Goal: Task Accomplishment & Management: Manage account settings

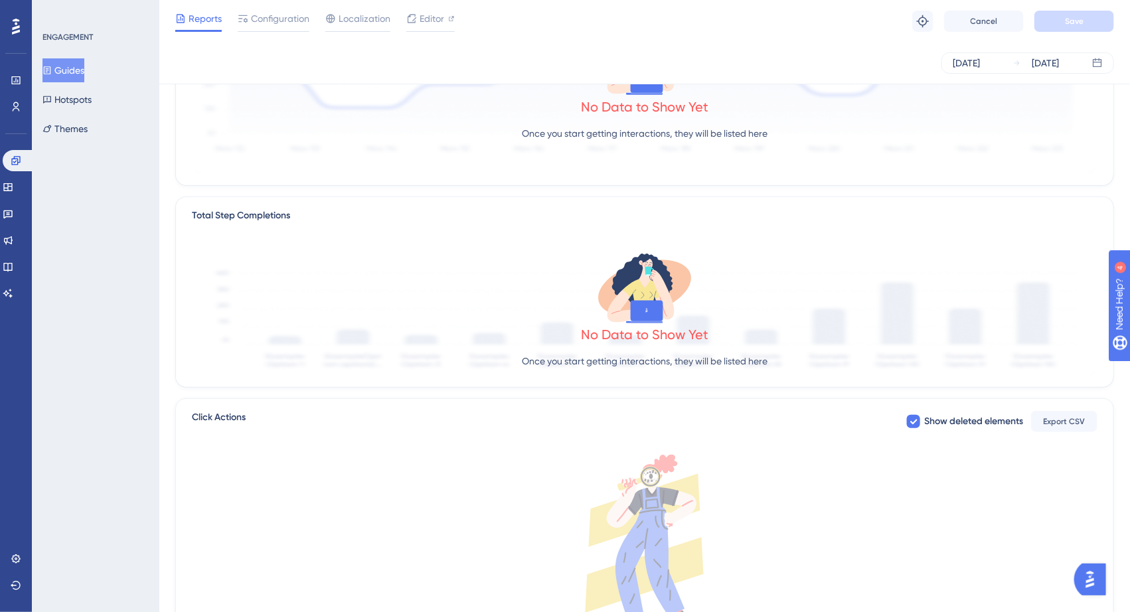
scroll to position [313, 0]
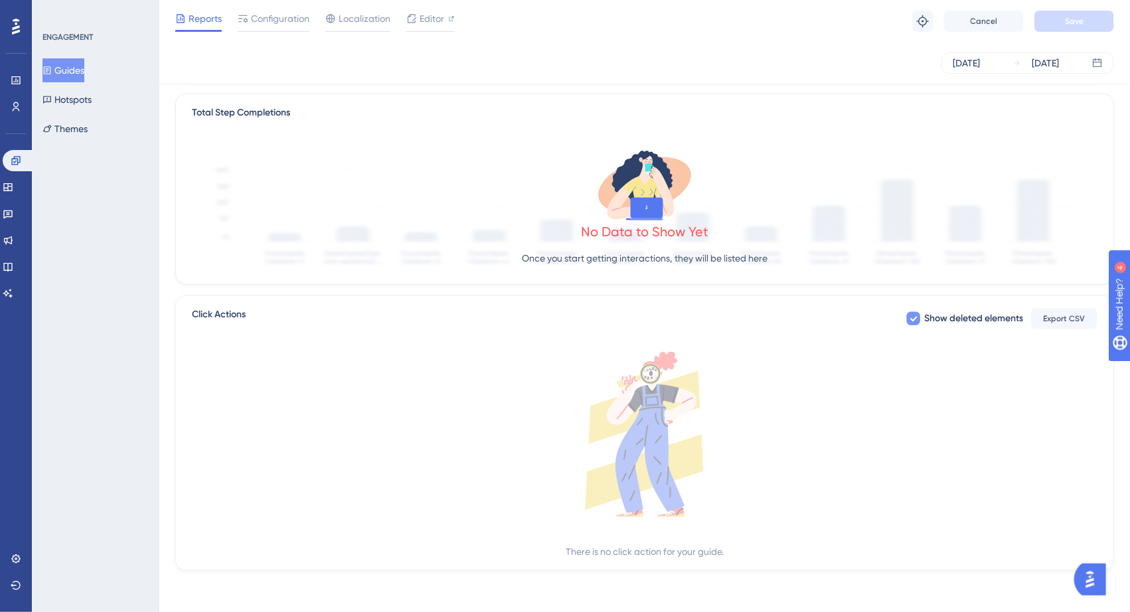
click at [913, 314] on icon at bounding box center [913, 318] width 8 height 11
click at [913, 314] on div at bounding box center [913, 318] width 13 height 13
click at [913, 315] on icon at bounding box center [913, 318] width 8 height 11
checkbox input "false"
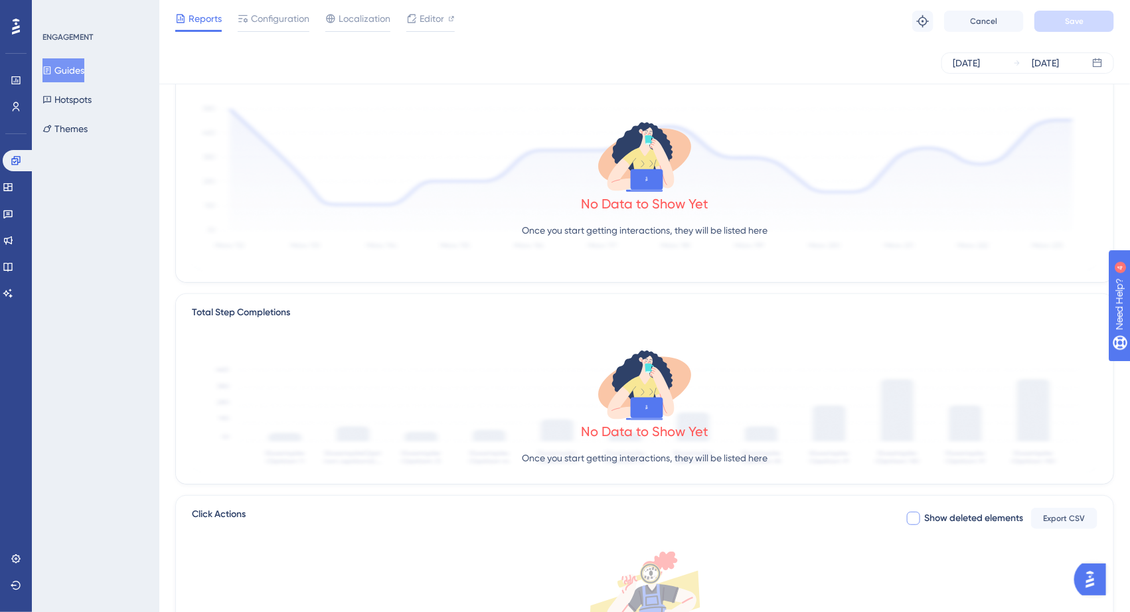
scroll to position [0, 0]
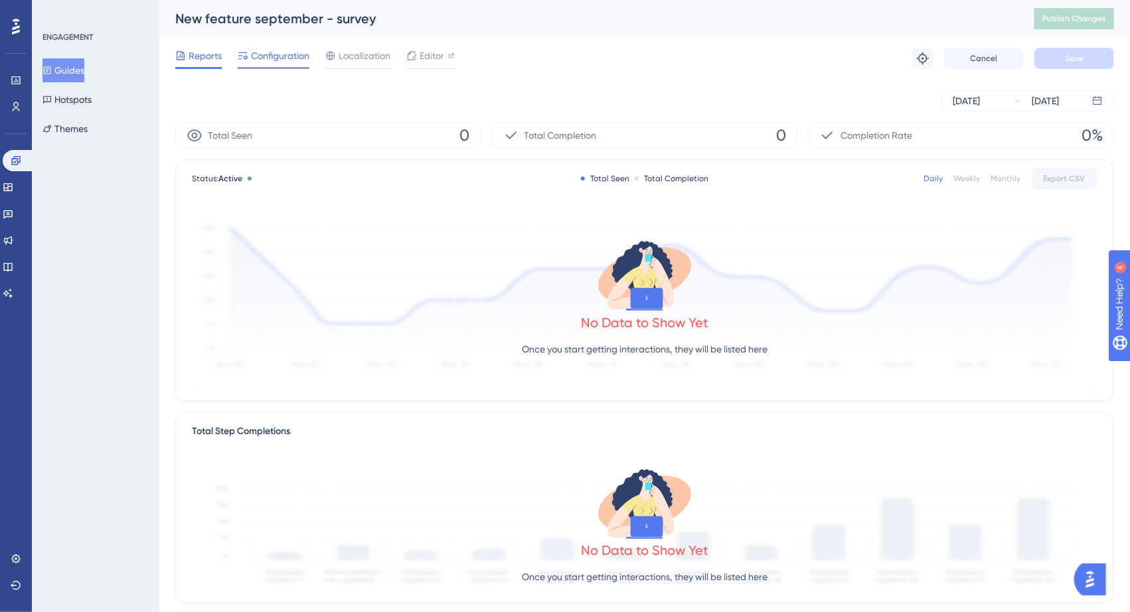
click at [258, 53] on span "Configuration" at bounding box center [280, 56] width 58 height 16
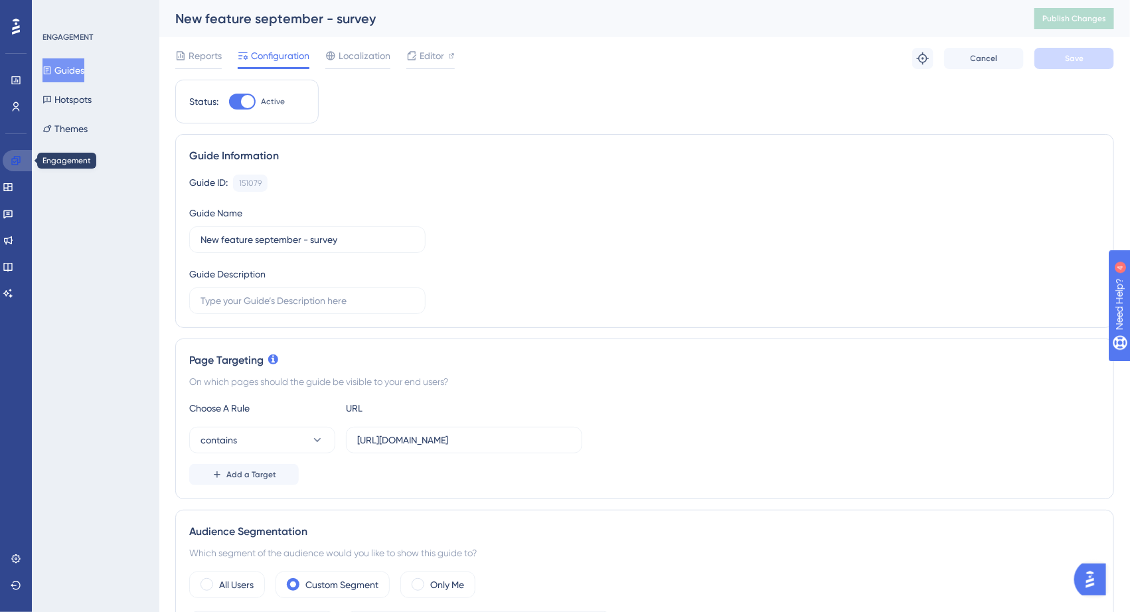
click at [7, 156] on link at bounding box center [19, 160] width 32 height 21
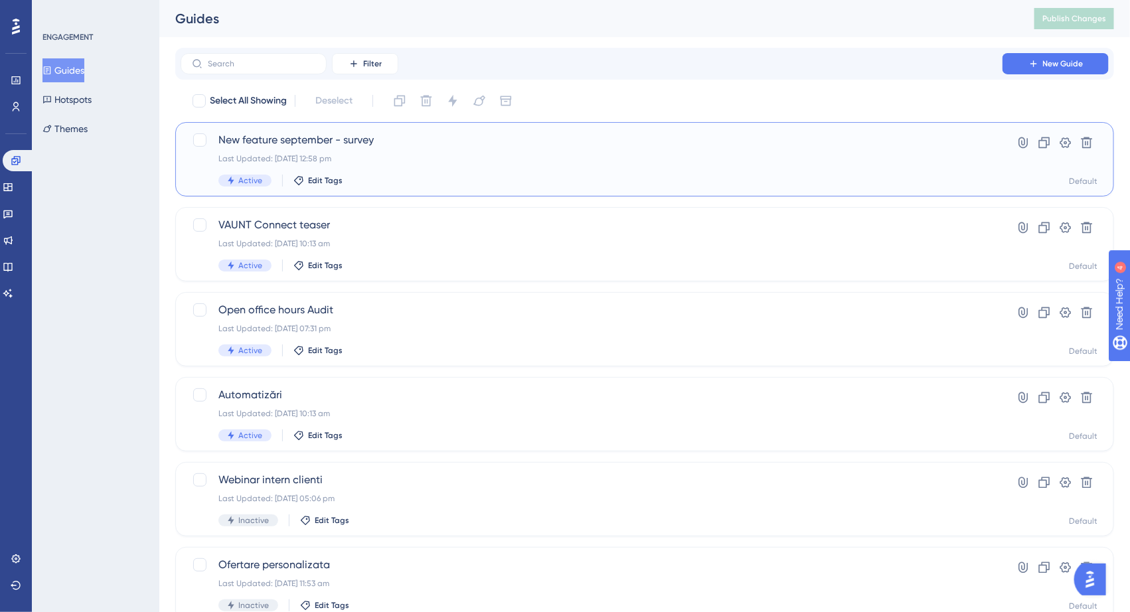
click at [413, 175] on div "Active Edit Tags" at bounding box center [591, 181] width 746 height 12
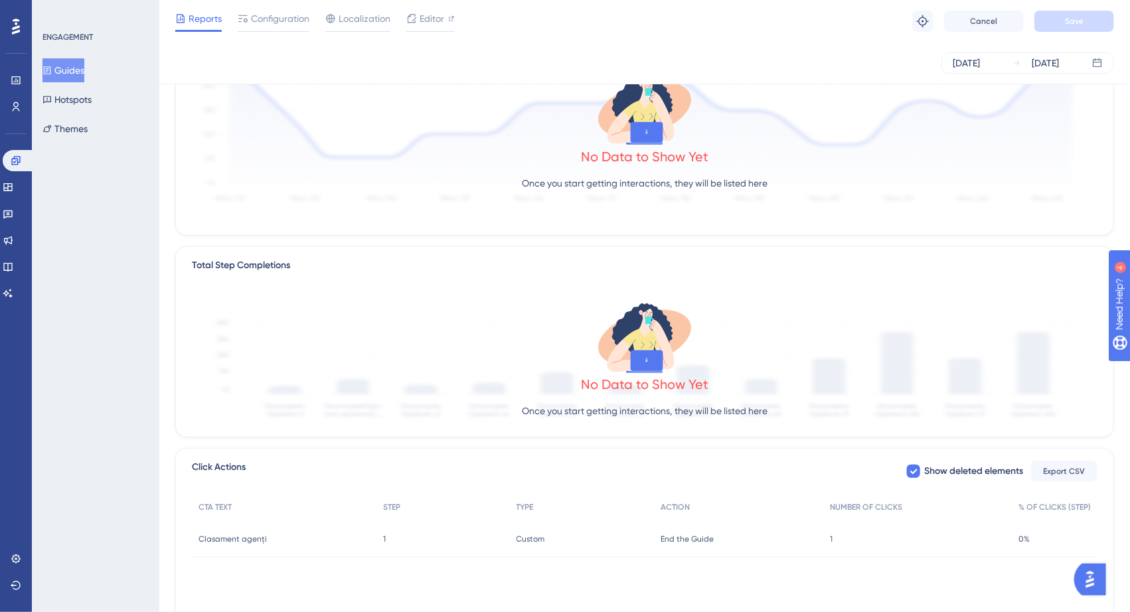
scroll to position [228, 0]
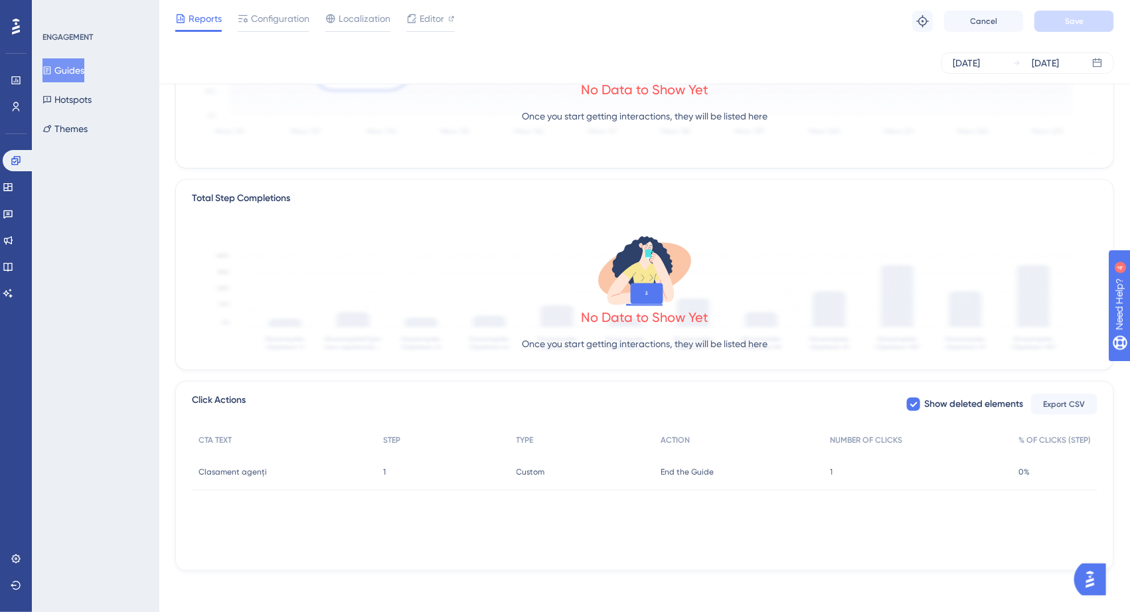
click at [492, 475] on div "1 1" at bounding box center [442, 471] width 133 height 37
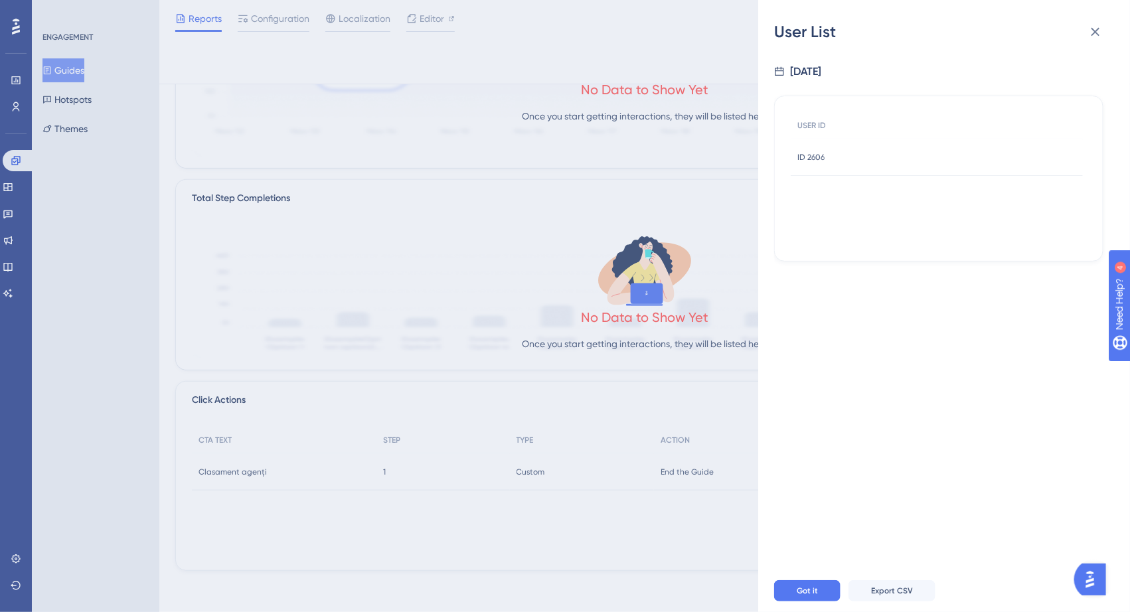
click at [855, 139] on div "ID 2606 ID 2606" at bounding box center [936, 157] width 292 height 37
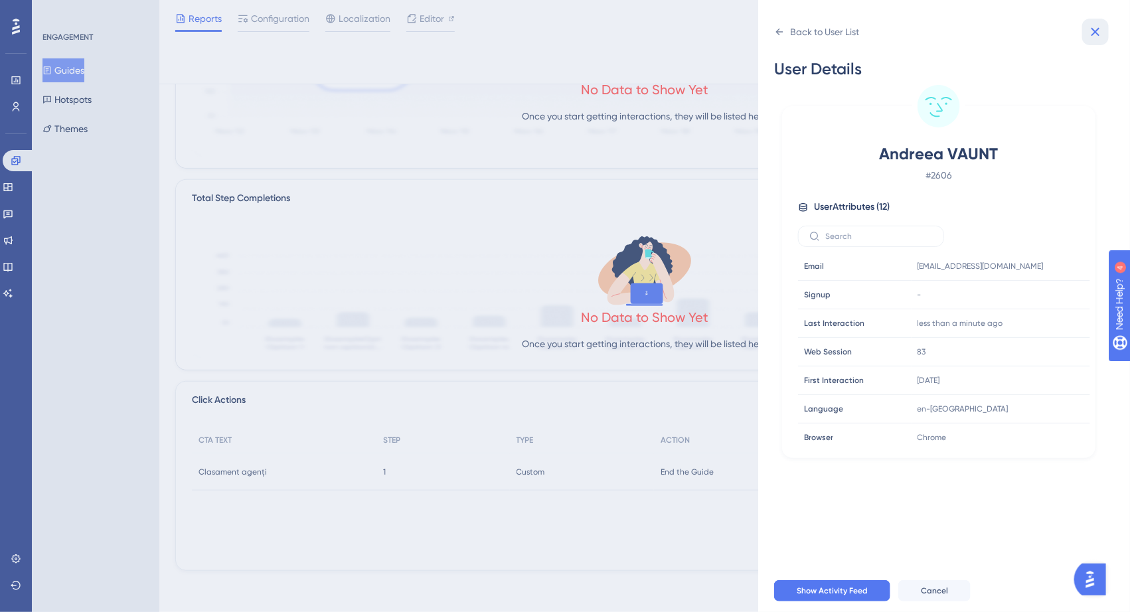
click at [1092, 32] on icon at bounding box center [1095, 32] width 16 height 16
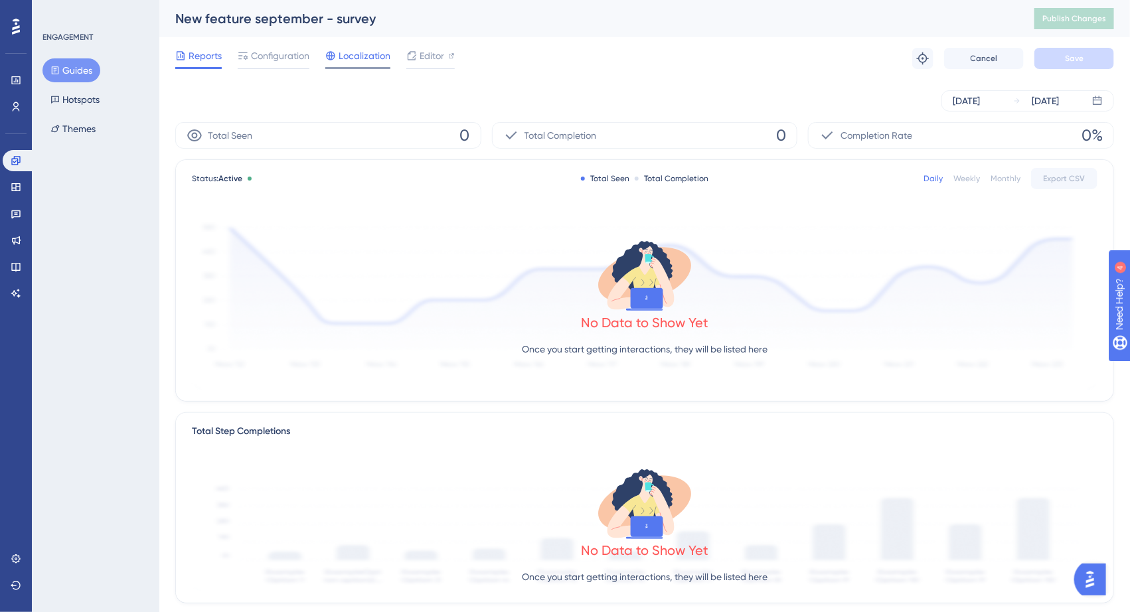
click at [354, 65] on div "Localization" at bounding box center [357, 58] width 65 height 21
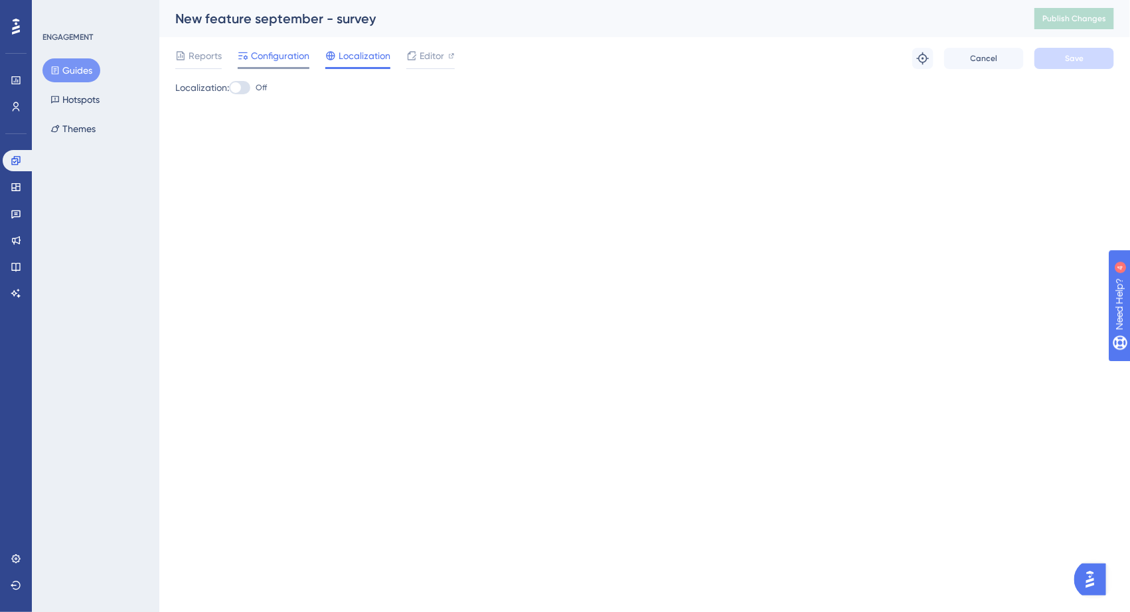
click at [267, 61] on span "Configuration" at bounding box center [280, 56] width 58 height 16
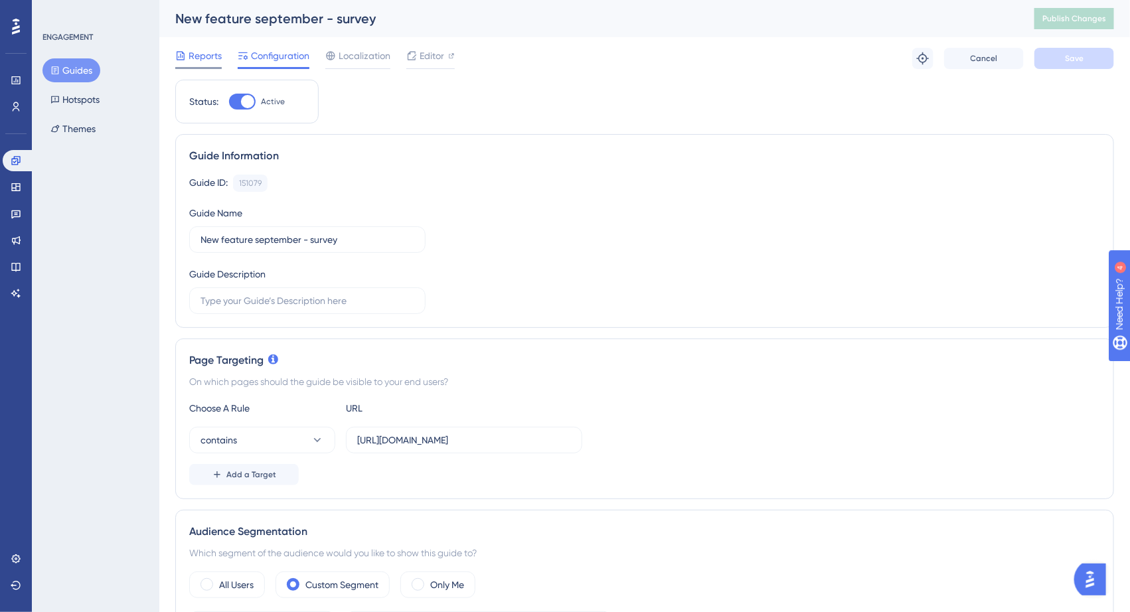
click at [198, 62] on span "Reports" at bounding box center [204, 56] width 33 height 16
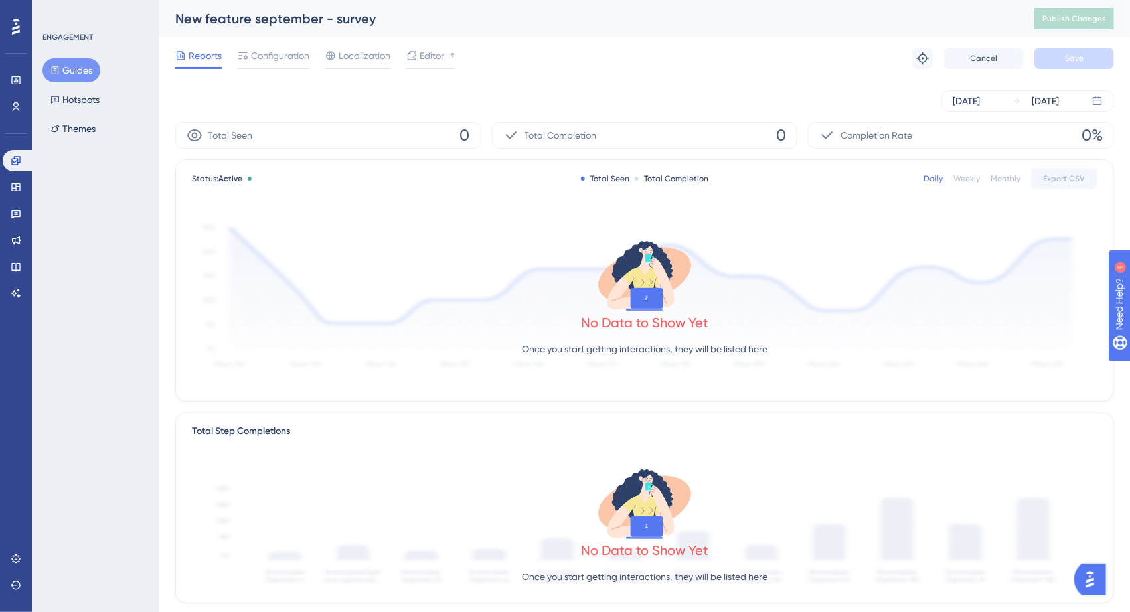
scroll to position [228, 0]
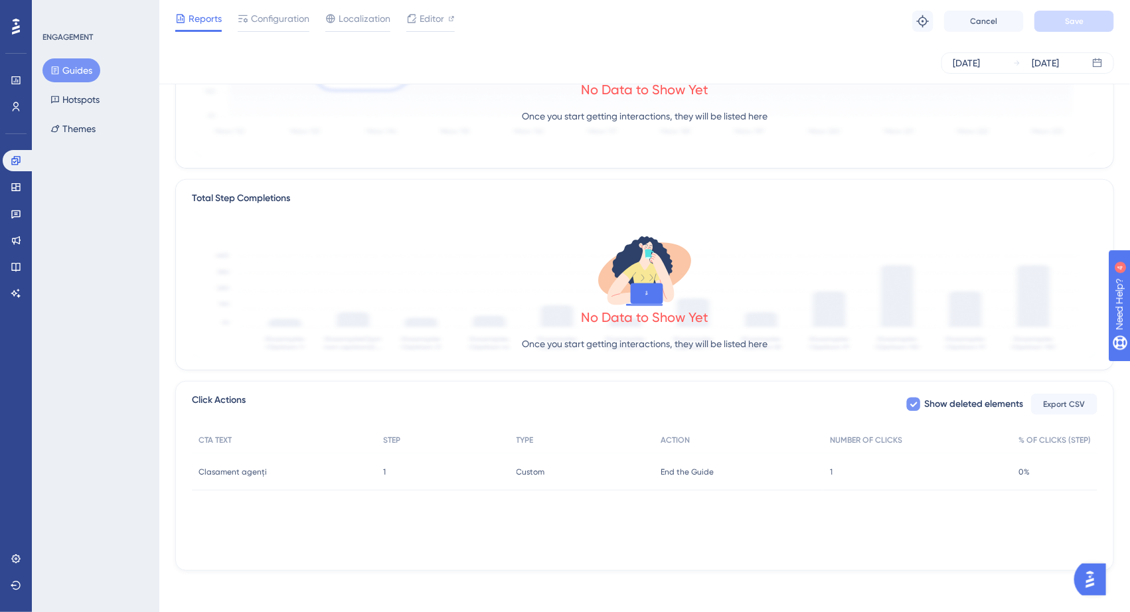
click at [919, 408] on div at bounding box center [913, 404] width 16 height 16
checkbox input "true"
click at [15, 160] on icon at bounding box center [16, 160] width 11 height 11
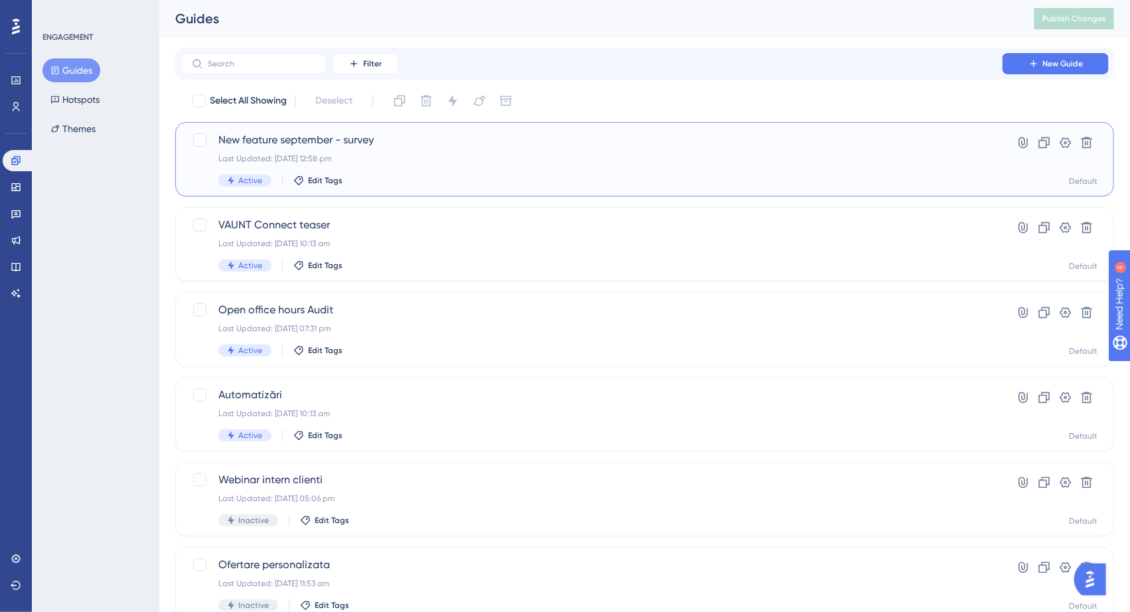
click at [388, 160] on div "Last Updated: [DATE] 12:58 pm" at bounding box center [591, 158] width 746 height 11
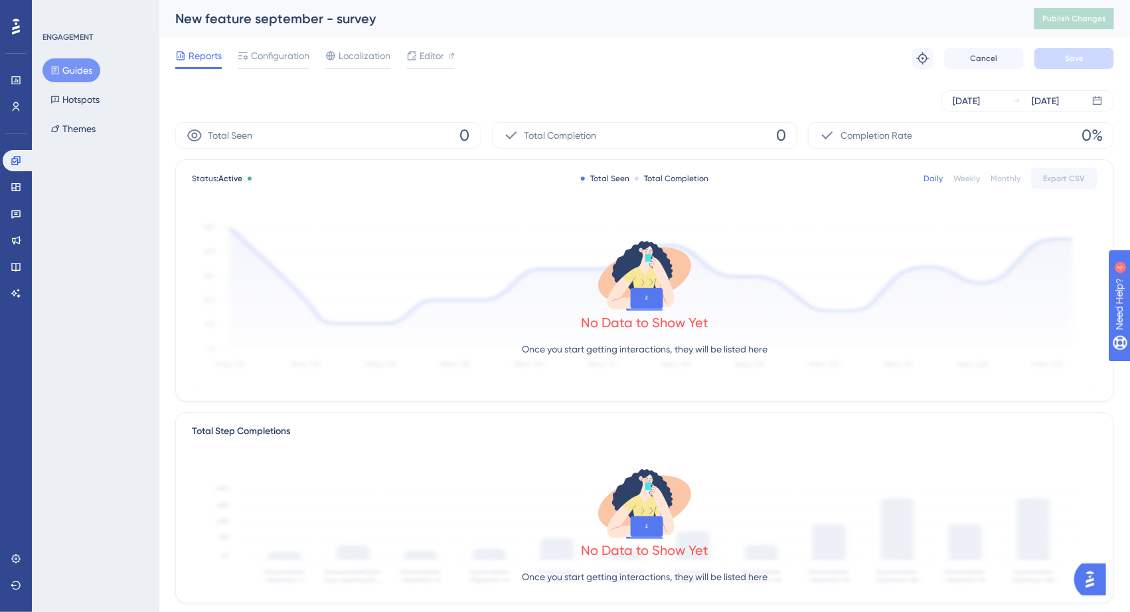
scroll to position [228, 0]
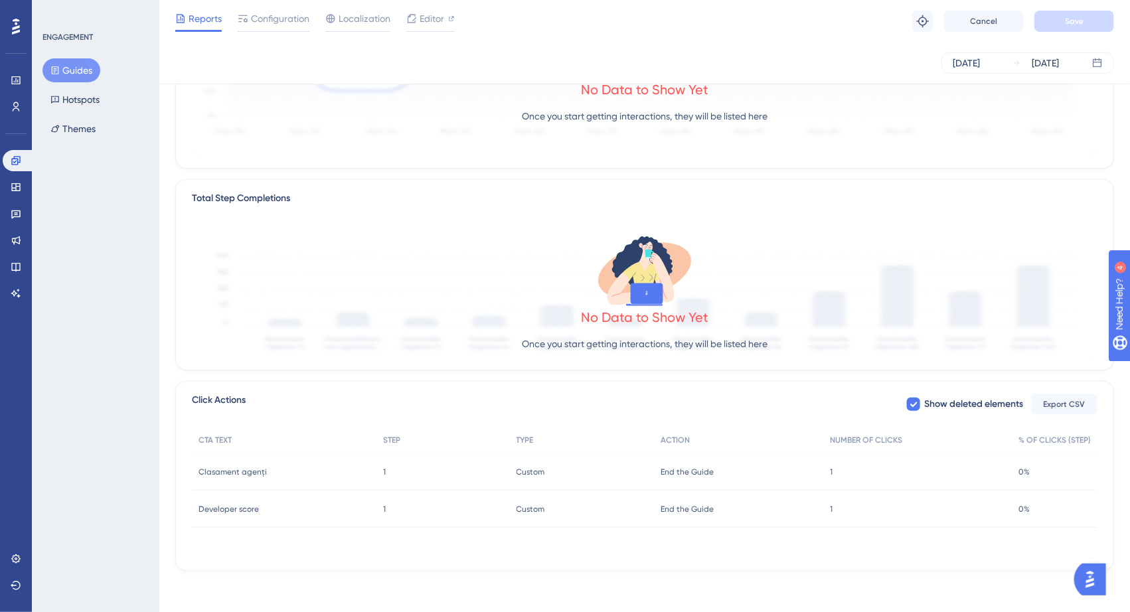
click at [80, 72] on button "Guides" at bounding box center [71, 70] width 58 height 24
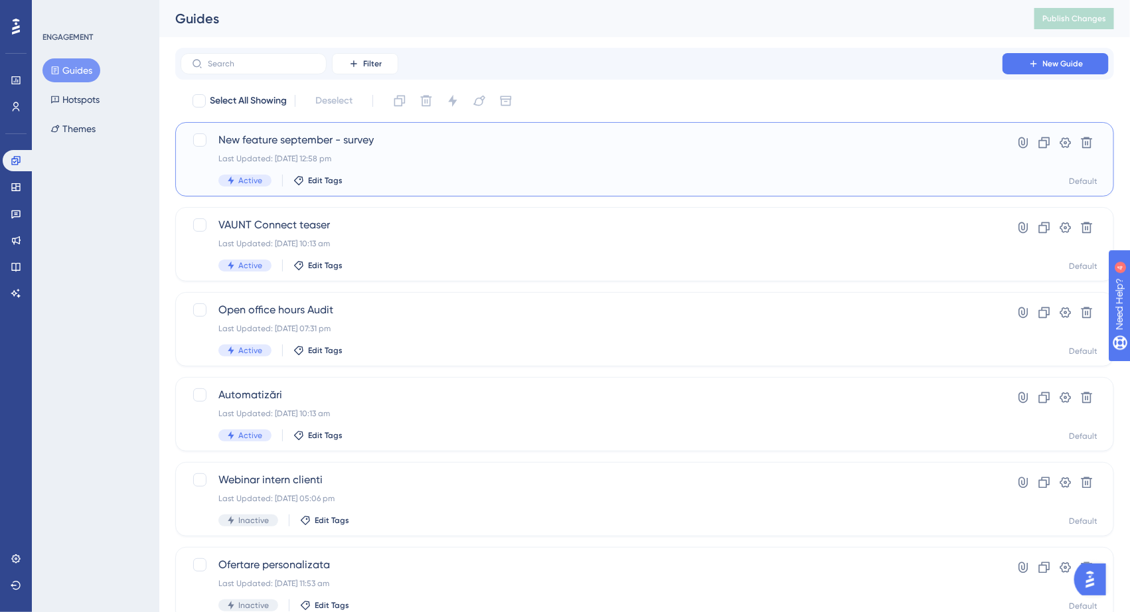
click at [510, 140] on span "New feature september - survey" at bounding box center [591, 140] width 746 height 16
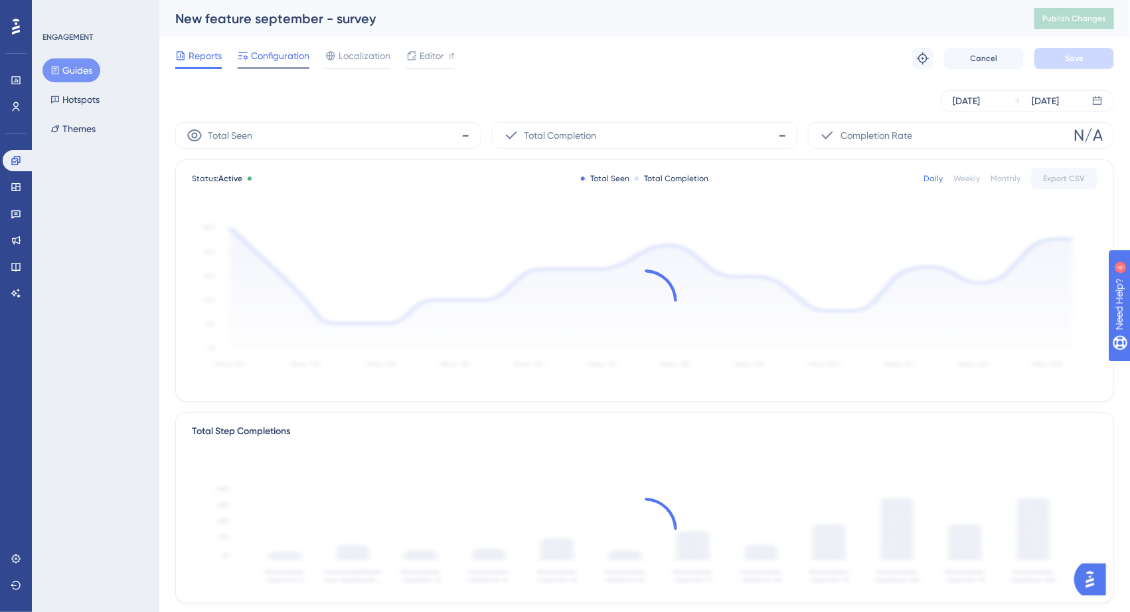
click at [263, 62] on span "Configuration" at bounding box center [280, 56] width 58 height 16
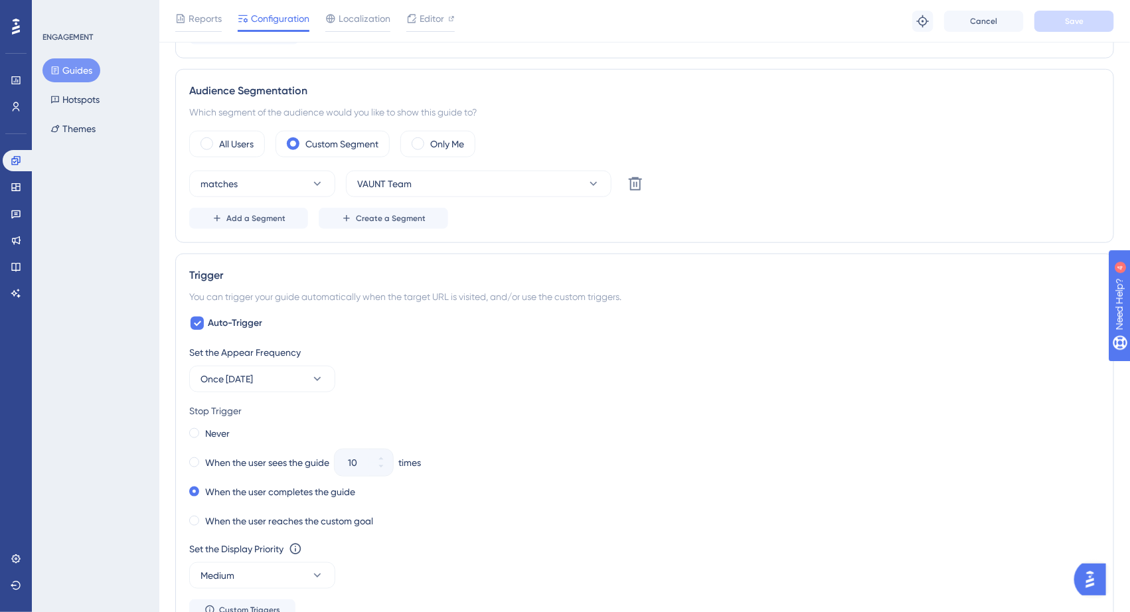
scroll to position [398, 0]
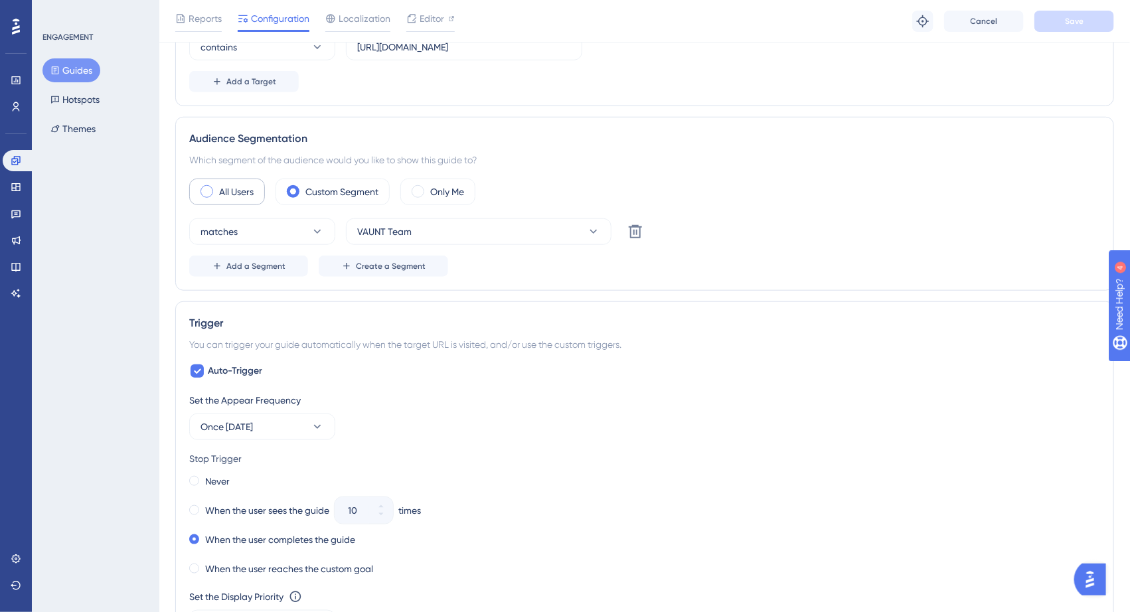
click at [234, 199] on div "All Users" at bounding box center [227, 192] width 76 height 27
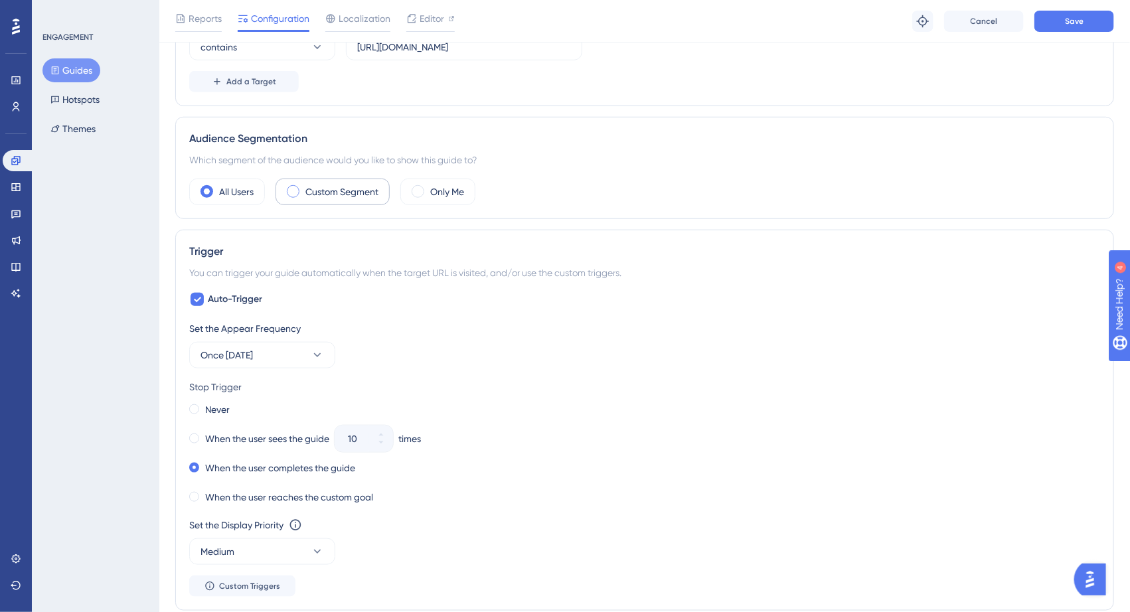
click at [340, 197] on div "Custom Segment" at bounding box center [332, 192] width 114 height 27
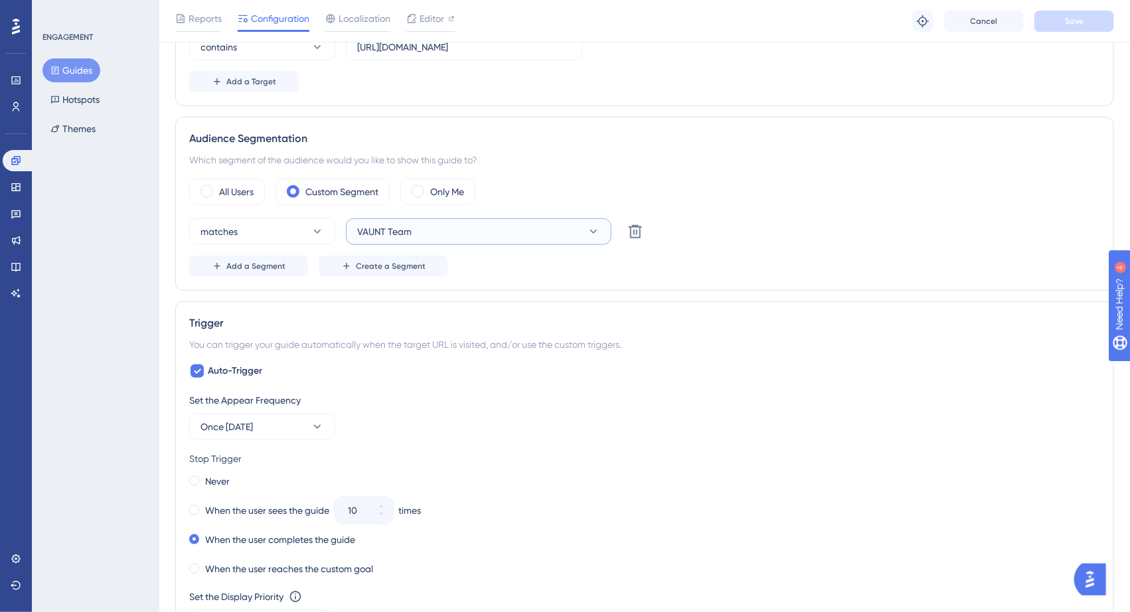
click at [421, 233] on button "VAUNT Team" at bounding box center [478, 231] width 265 height 27
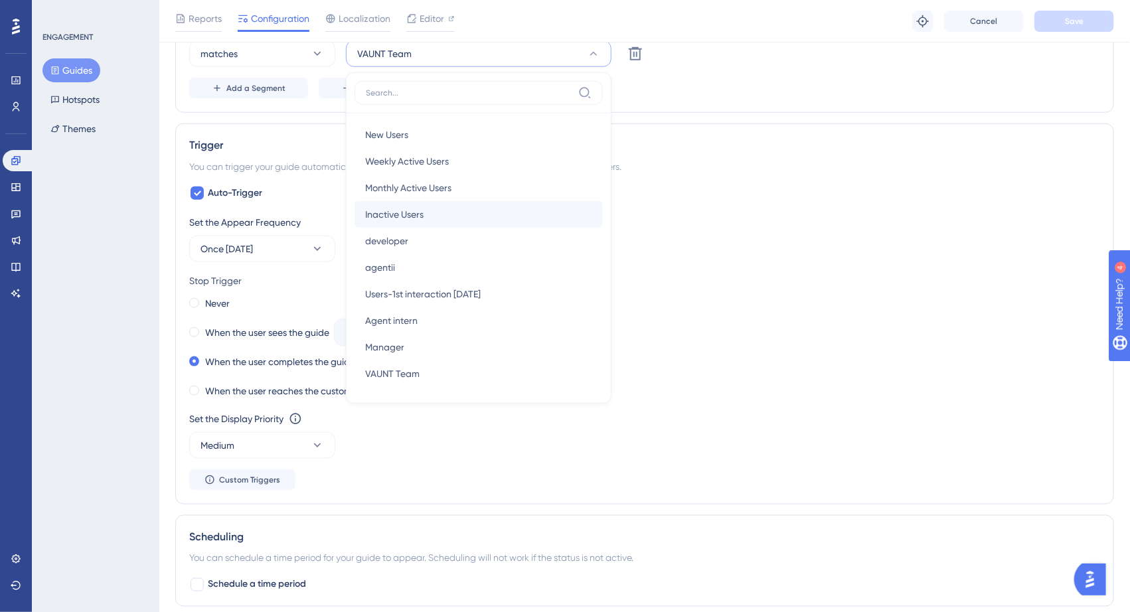
scroll to position [577, 0]
click at [421, 344] on div "Manager Manager" at bounding box center [478, 346] width 227 height 27
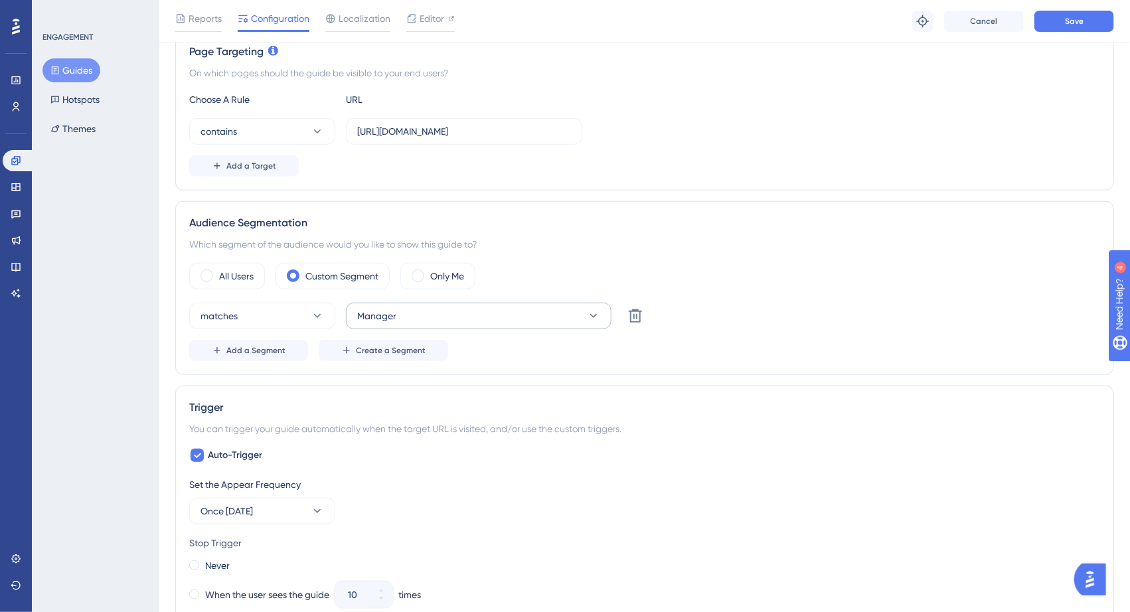
scroll to position [309, 0]
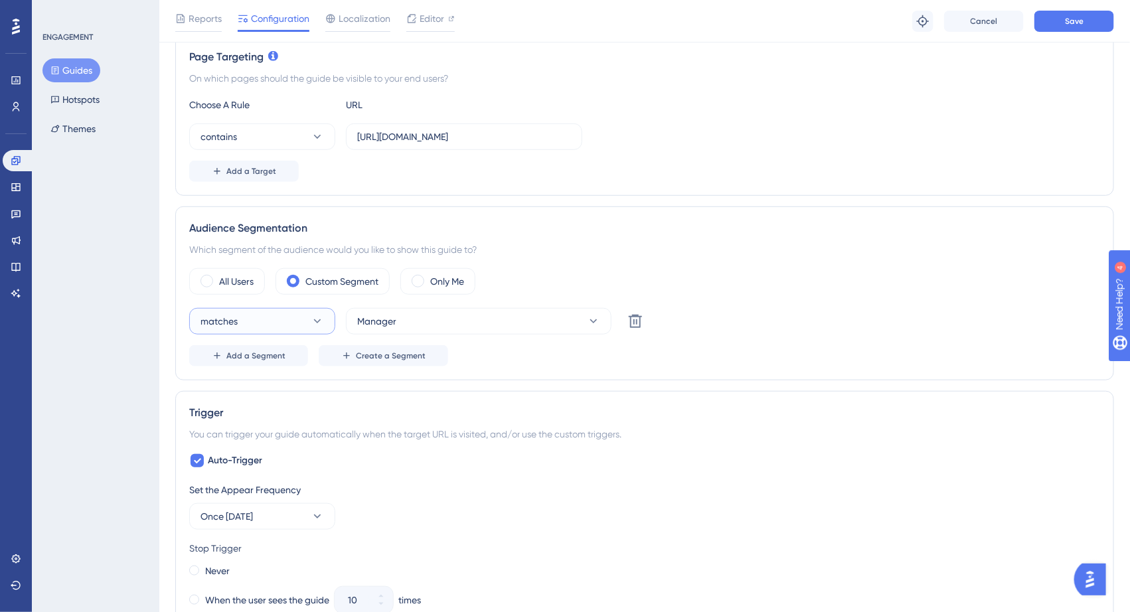
click at [327, 316] on button "matches" at bounding box center [262, 321] width 146 height 27
click at [562, 243] on div "Which segment of the audience would you like to show this guide to?" at bounding box center [644, 250] width 911 height 16
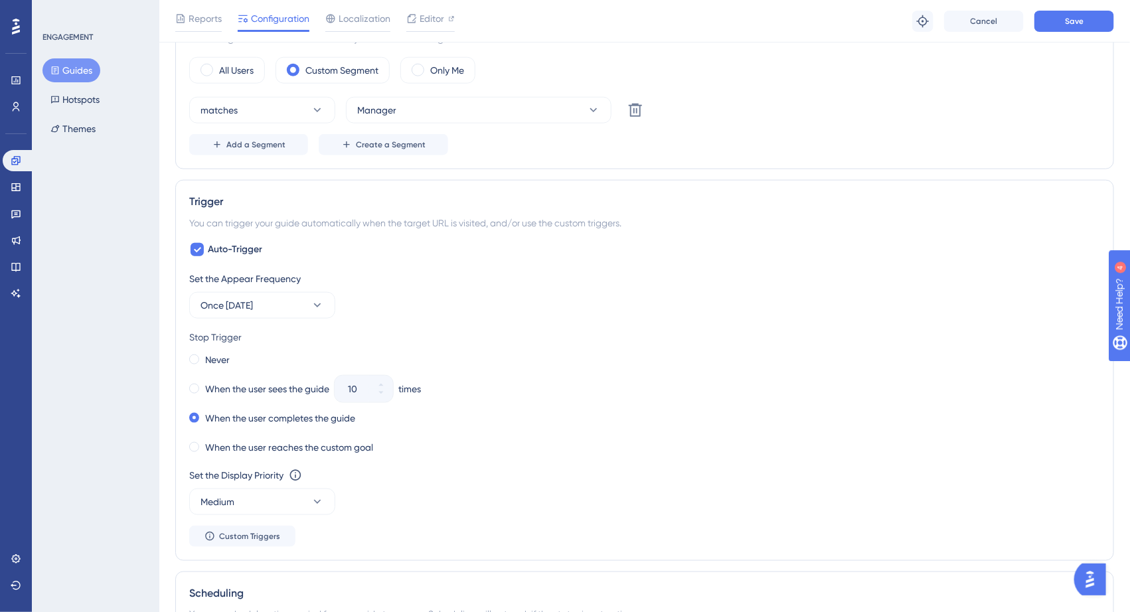
scroll to position [0, 0]
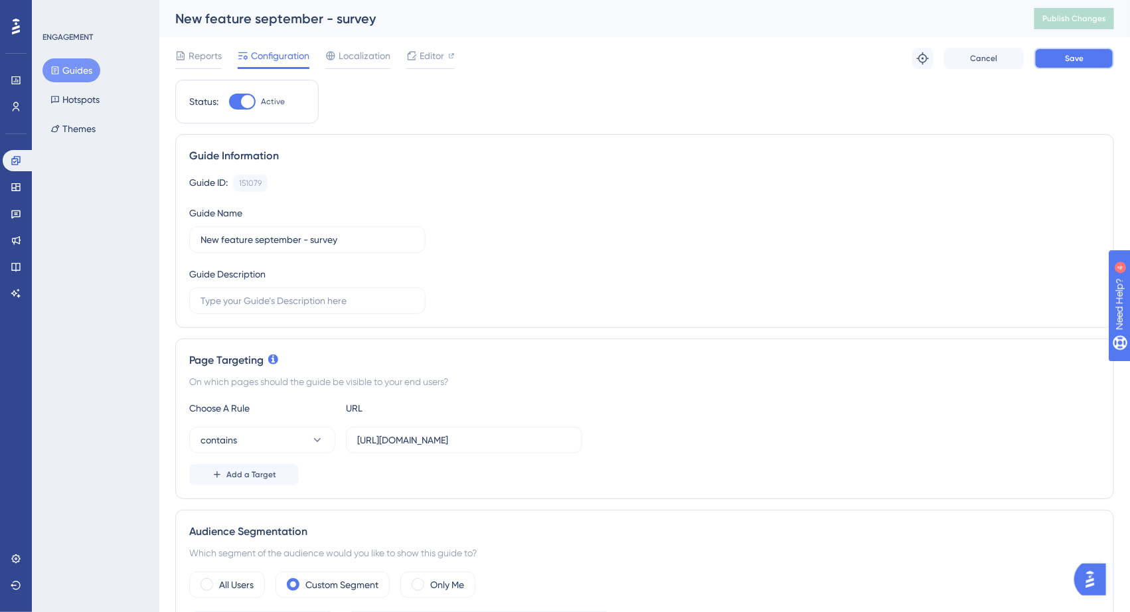
click at [1068, 63] on span "Save" at bounding box center [1074, 58] width 19 height 11
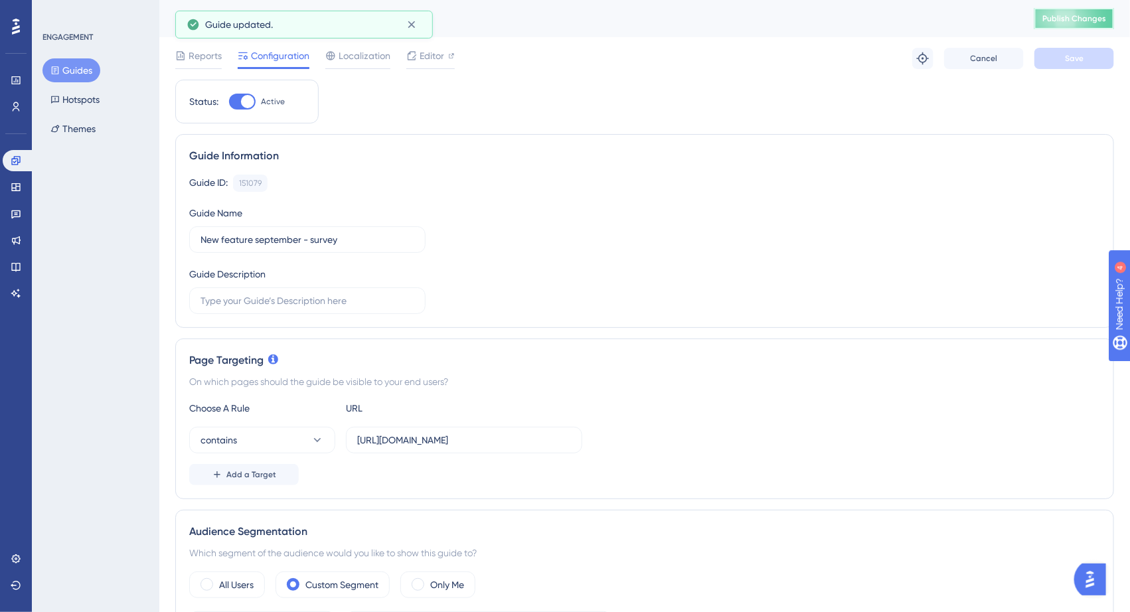
click at [1061, 21] on span "Publish Changes" at bounding box center [1074, 18] width 64 height 11
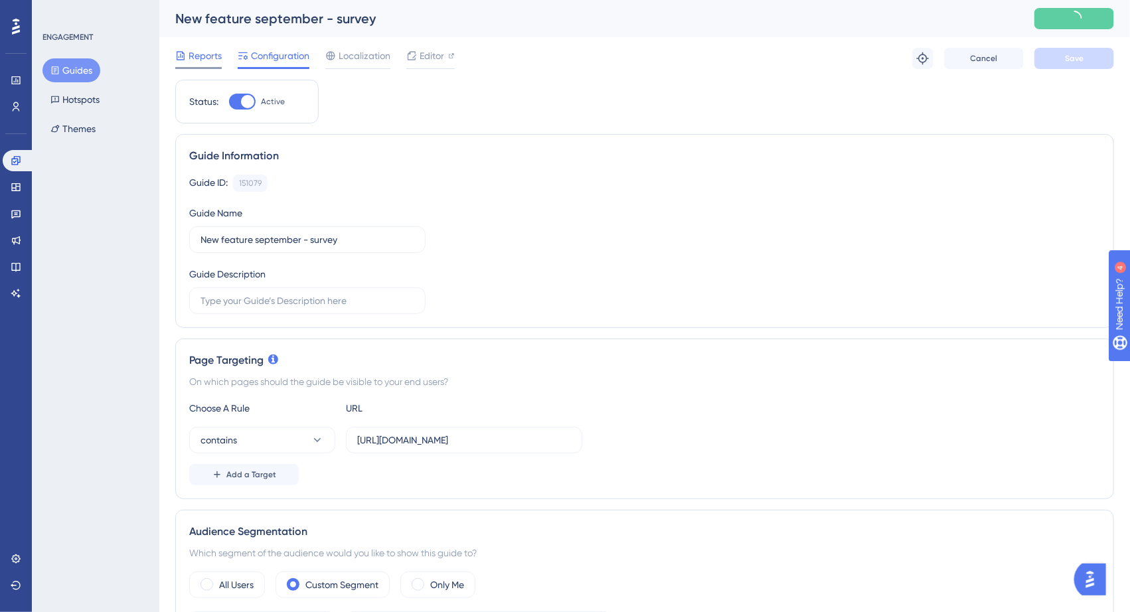
click at [186, 51] on div "Reports" at bounding box center [198, 56] width 46 height 16
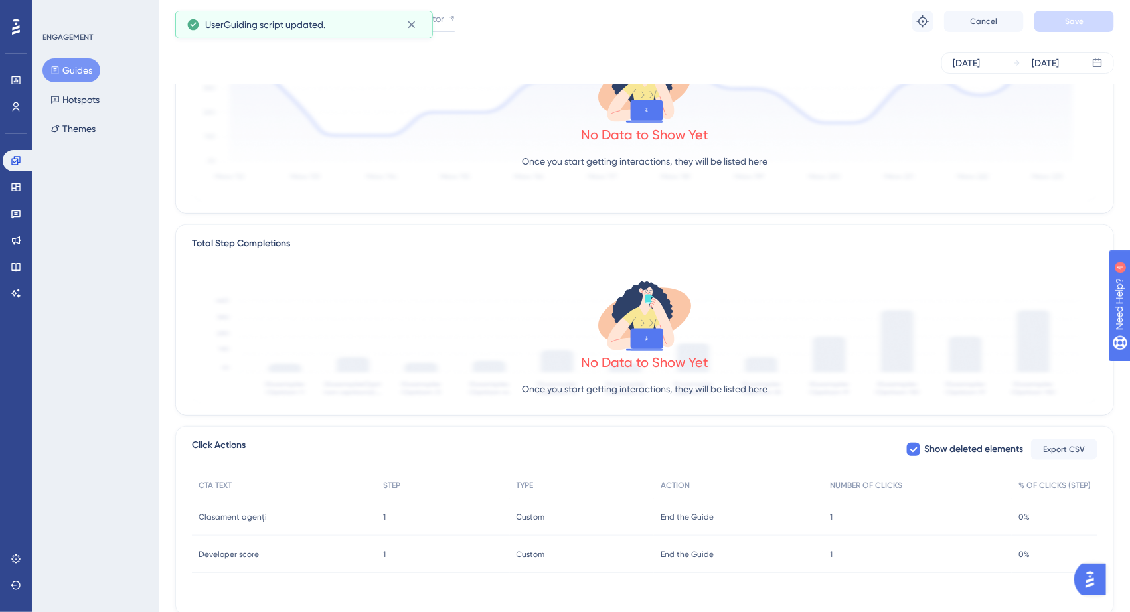
scroll to position [228, 0]
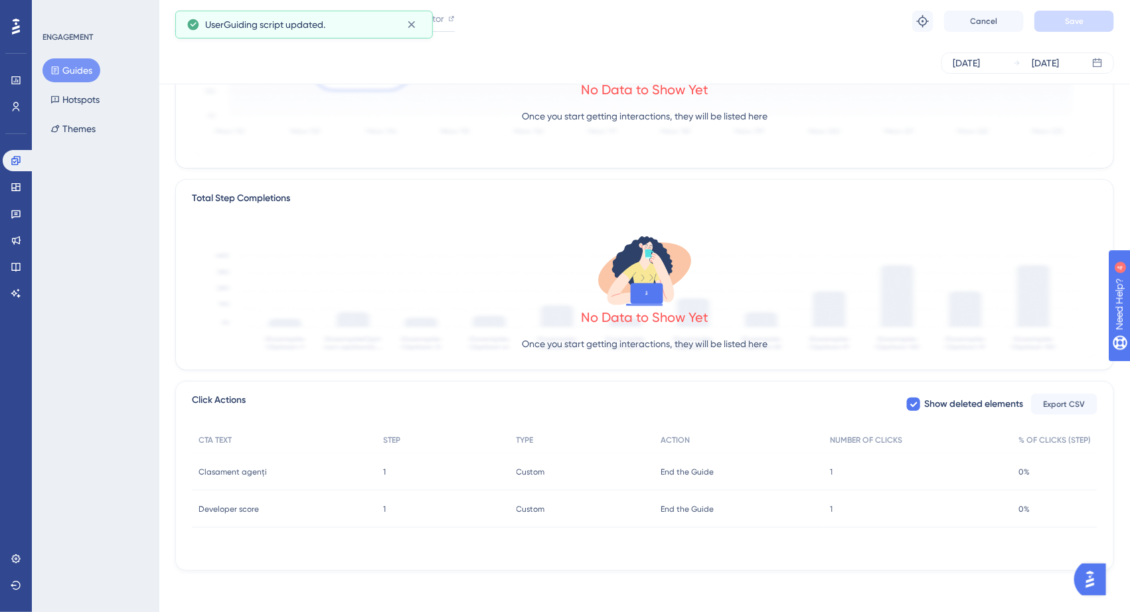
click at [1015, 473] on div "0% 0%" at bounding box center [1054, 471] width 86 height 37
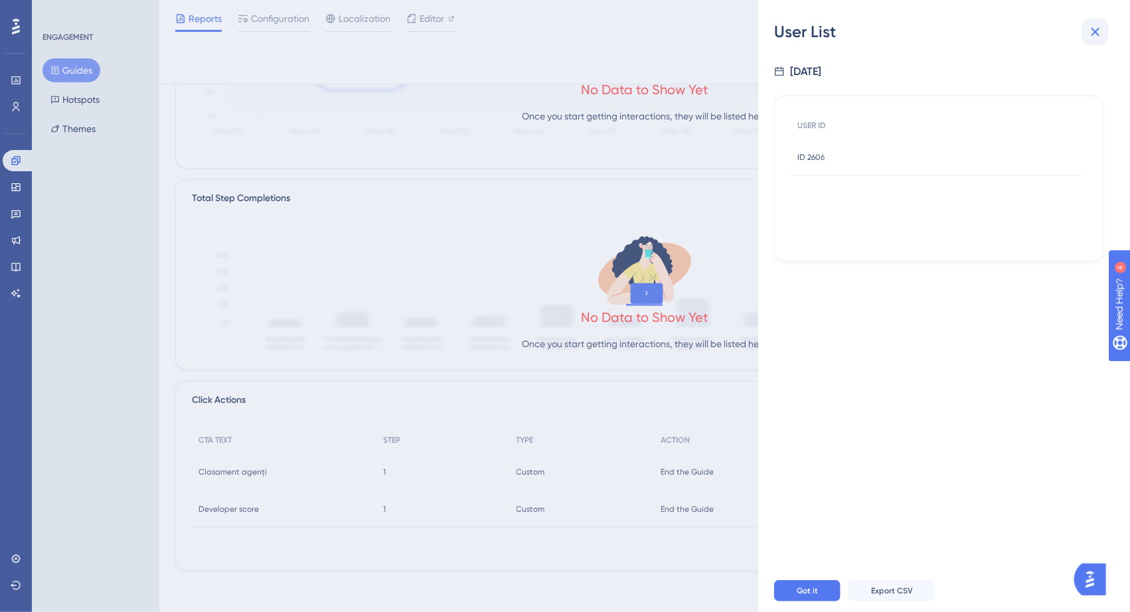
click at [1092, 31] on icon at bounding box center [1095, 32] width 16 height 16
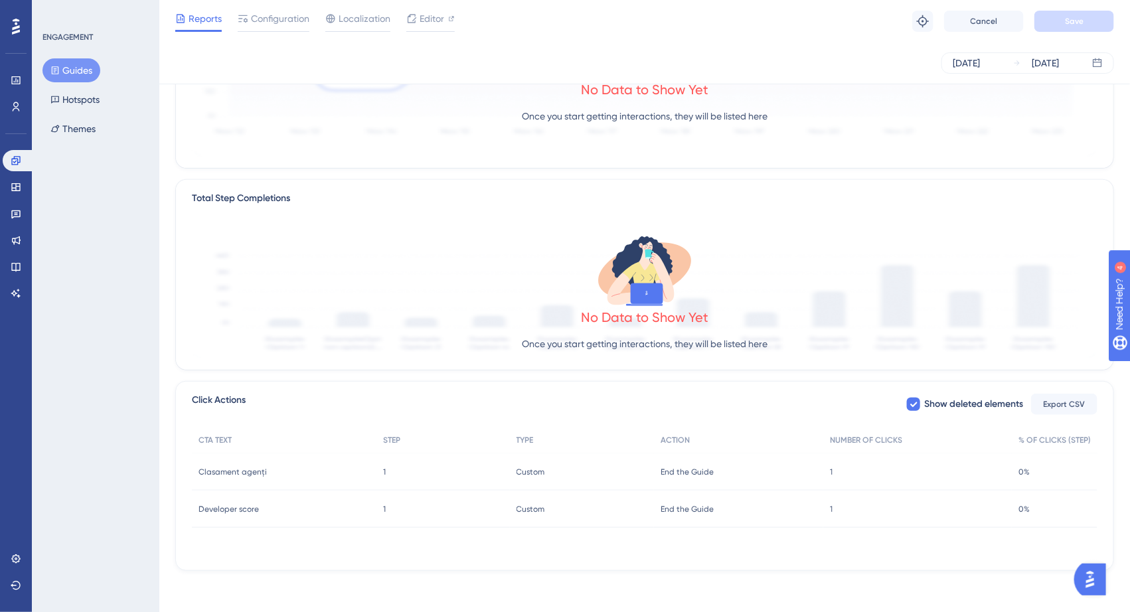
click at [984, 464] on div "1 1" at bounding box center [917, 471] width 188 height 37
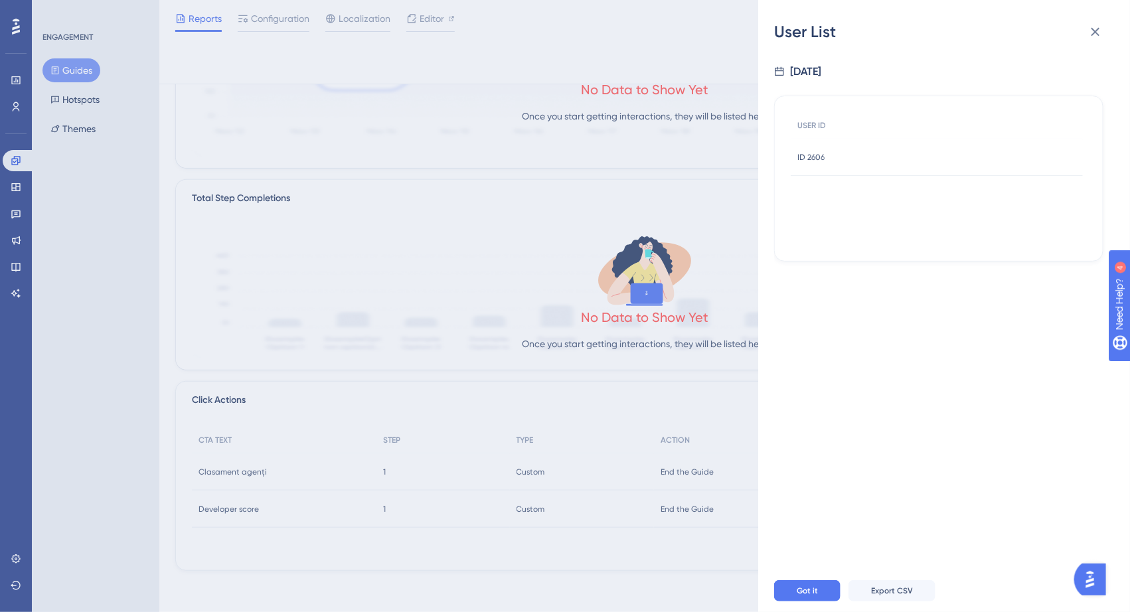
click at [668, 402] on div "User List [DATE] USER ID ID 2606 ID 2606 Got it Export CSV" at bounding box center [565, 306] width 1130 height 612
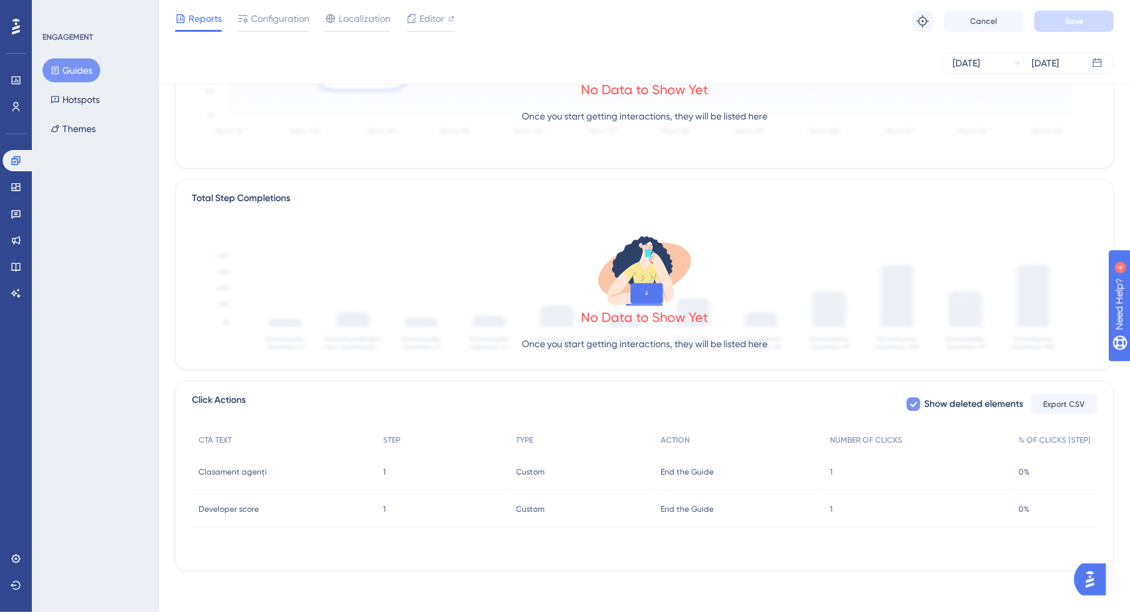
click at [915, 404] on icon at bounding box center [913, 404] width 8 height 11
click at [915, 404] on div at bounding box center [913, 404] width 13 height 13
checkbox input "true"
click at [788, 463] on div "End the Guide End the Guide" at bounding box center [738, 471] width 169 height 37
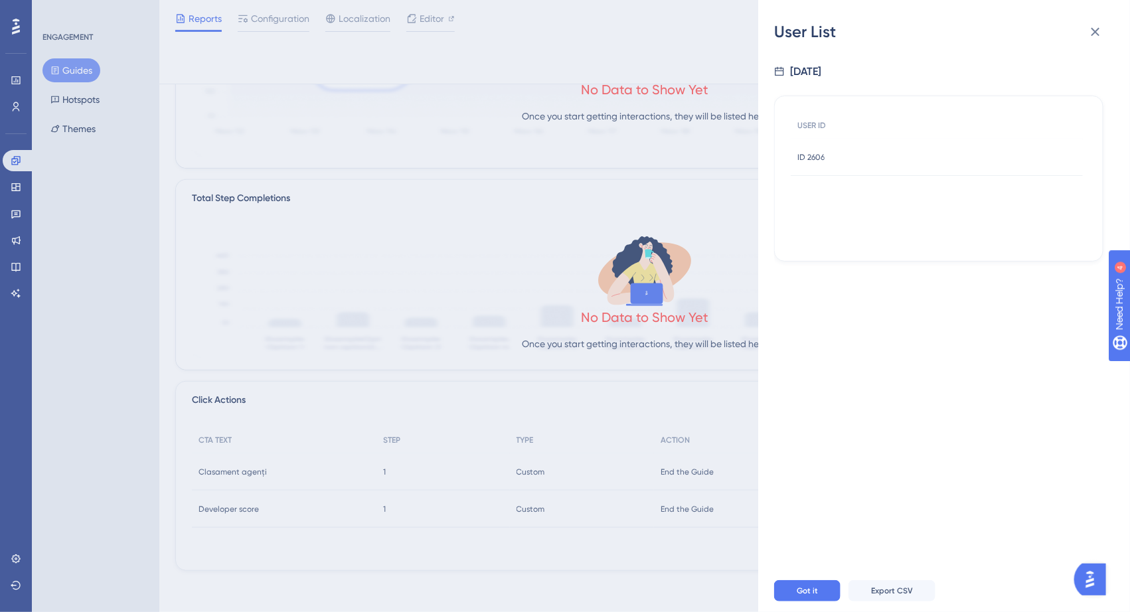
click at [836, 155] on div "ID 2606 ID 2606" at bounding box center [936, 157] width 292 height 37
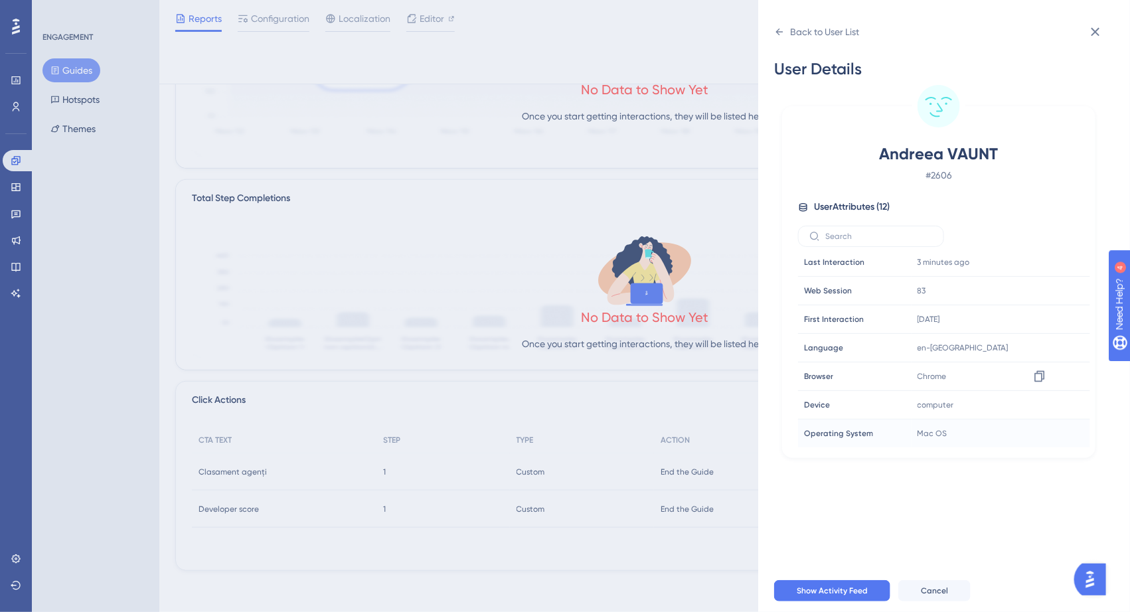
scroll to position [0, 0]
click at [1093, 29] on icon at bounding box center [1095, 32] width 9 height 9
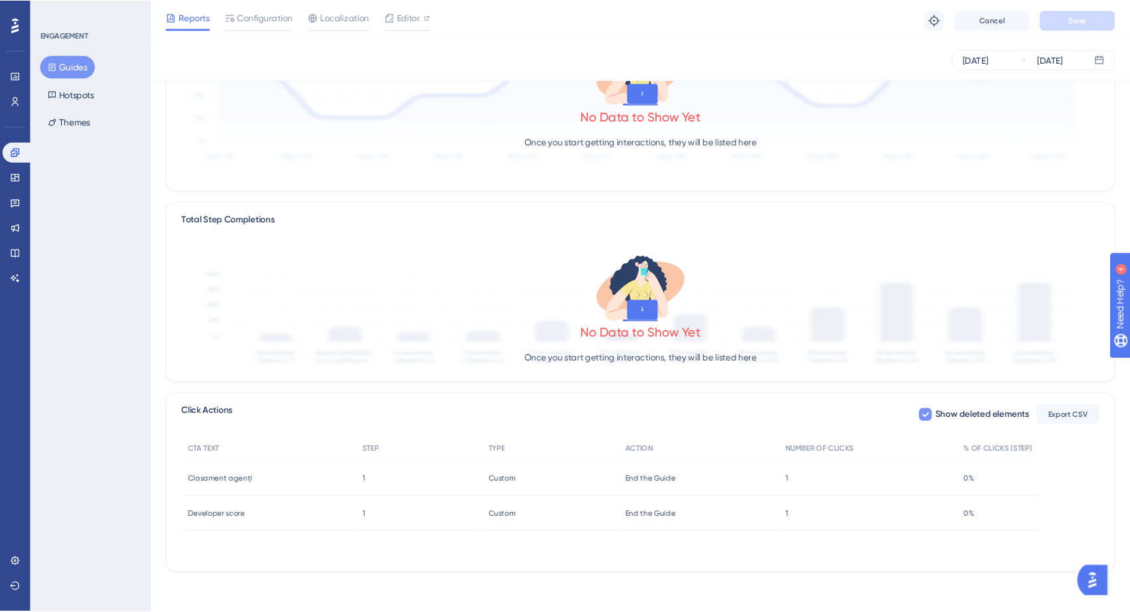
scroll to position [228, 0]
